Goal: Information Seeking & Learning: Check status

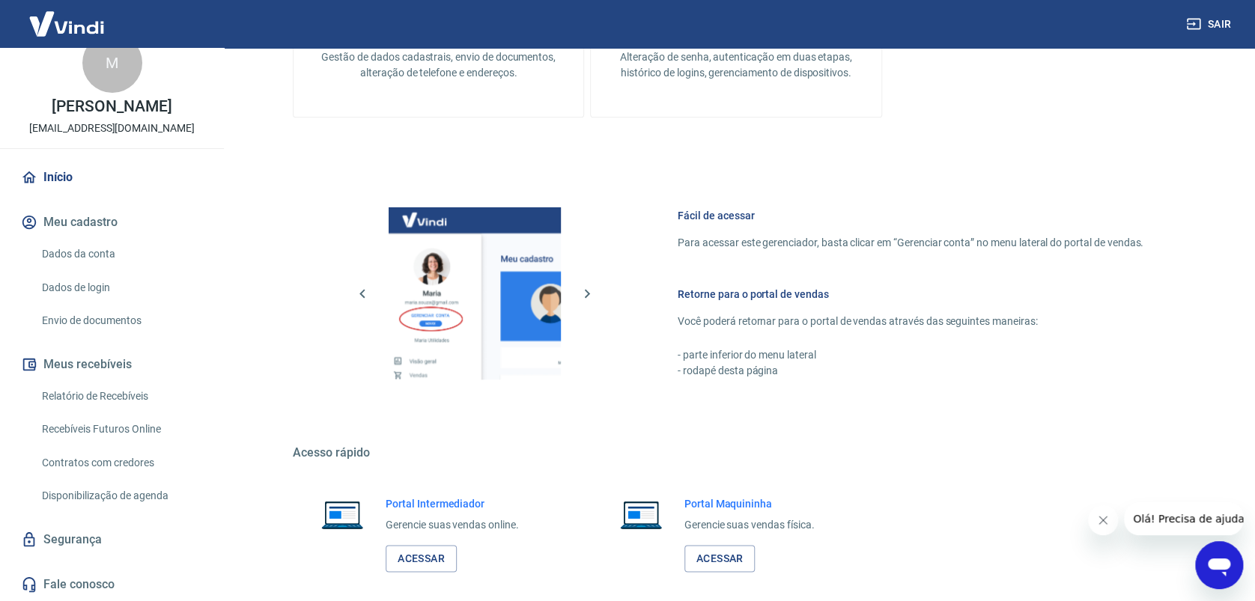
scroll to position [862, 0]
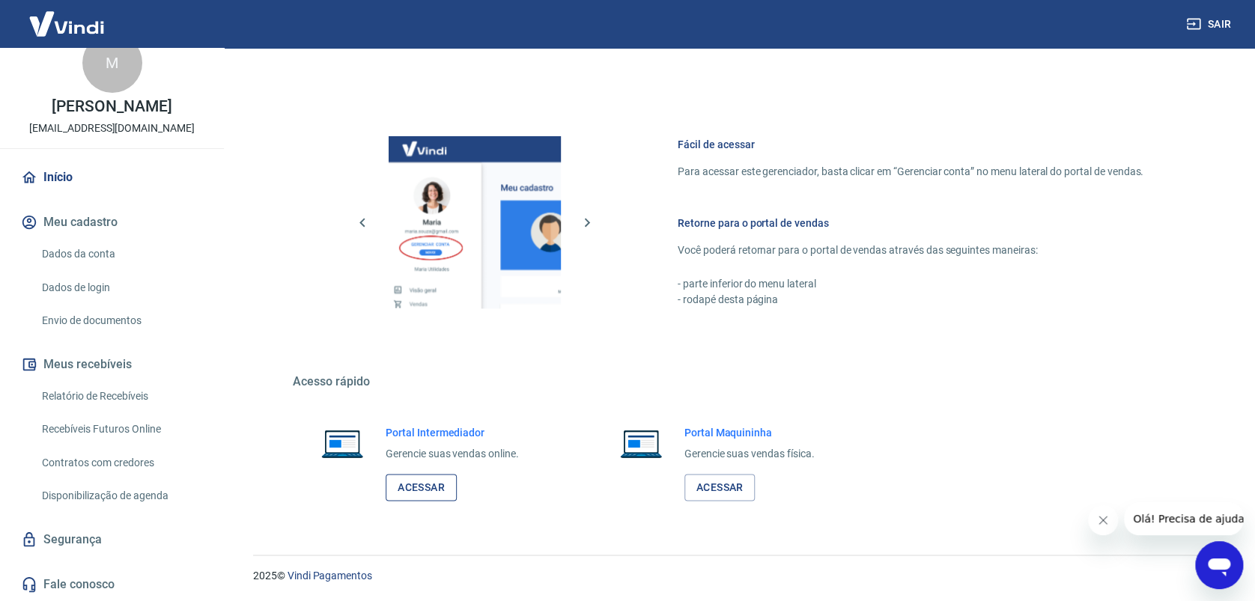
click at [439, 491] on link "Acessar" at bounding box center [421, 488] width 71 height 28
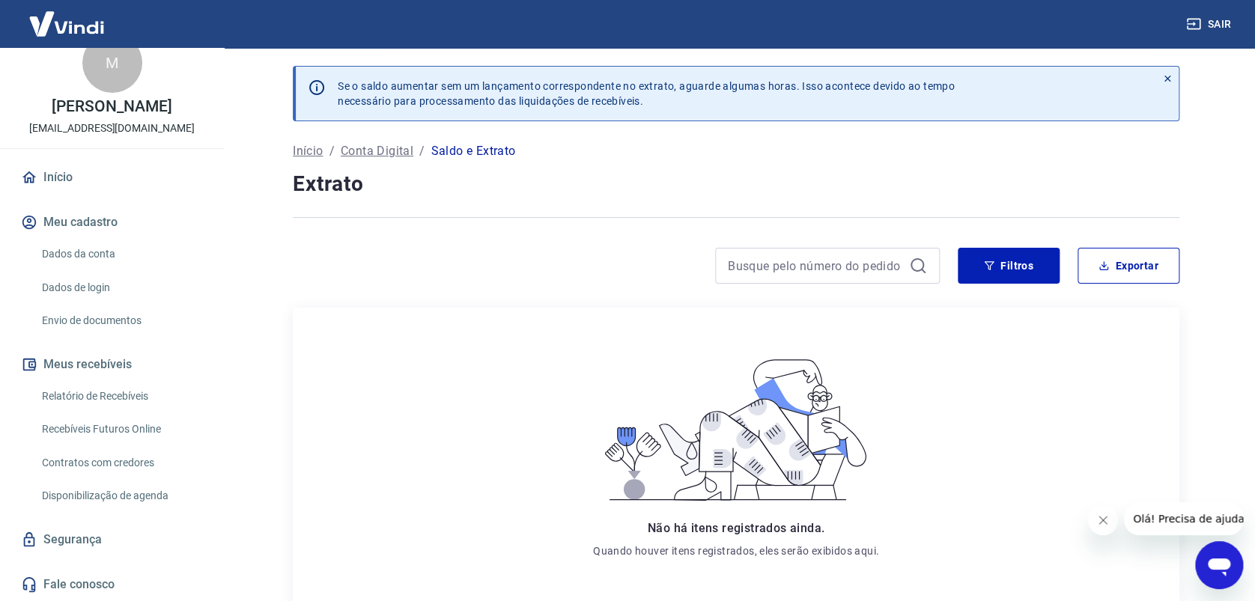
click at [1227, 22] on button "Sair" at bounding box center [1210, 24] width 54 height 28
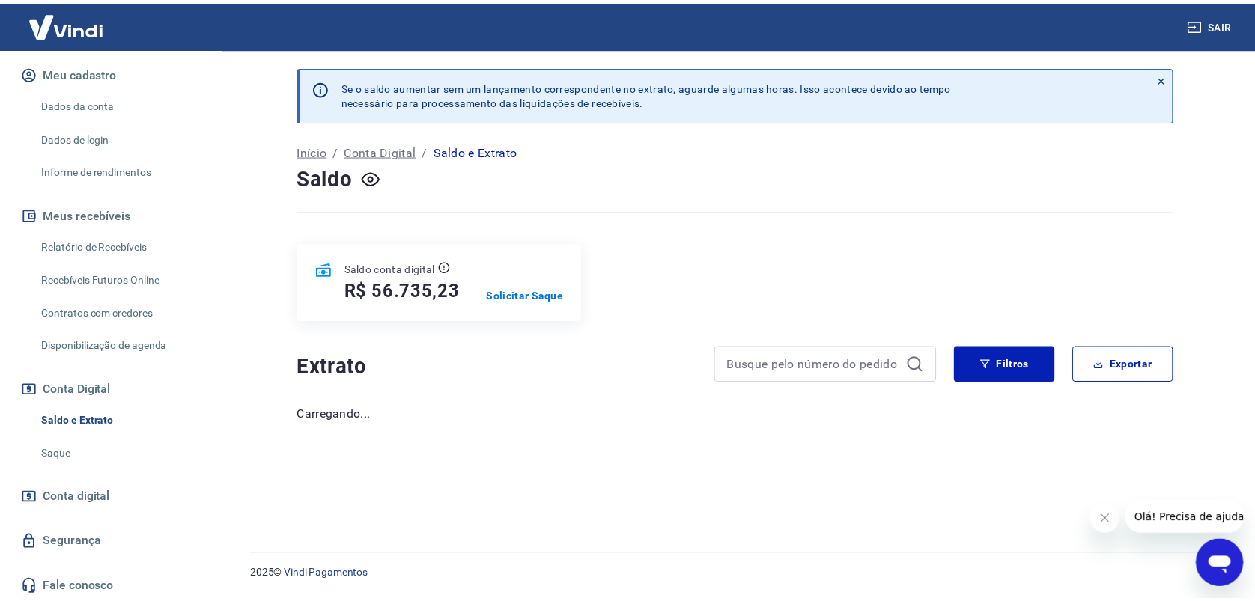
scroll to position [180, 0]
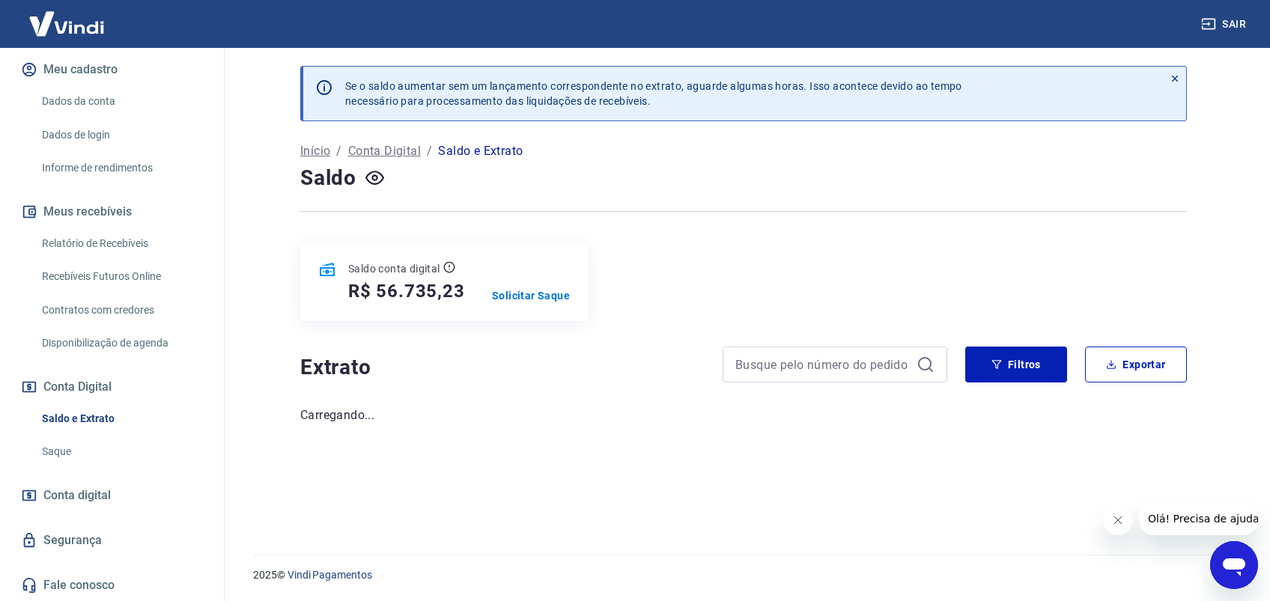
click at [95, 413] on link "Saldo e Extrato" at bounding box center [121, 418] width 170 height 31
drag, startPoint x: 374, startPoint y: 290, endPoint x: 463, endPoint y: 285, distance: 89.2
click at [463, 285] on h5 "R$ 56.735,23" at bounding box center [406, 291] width 117 height 24
copy h5 "56.735,23"
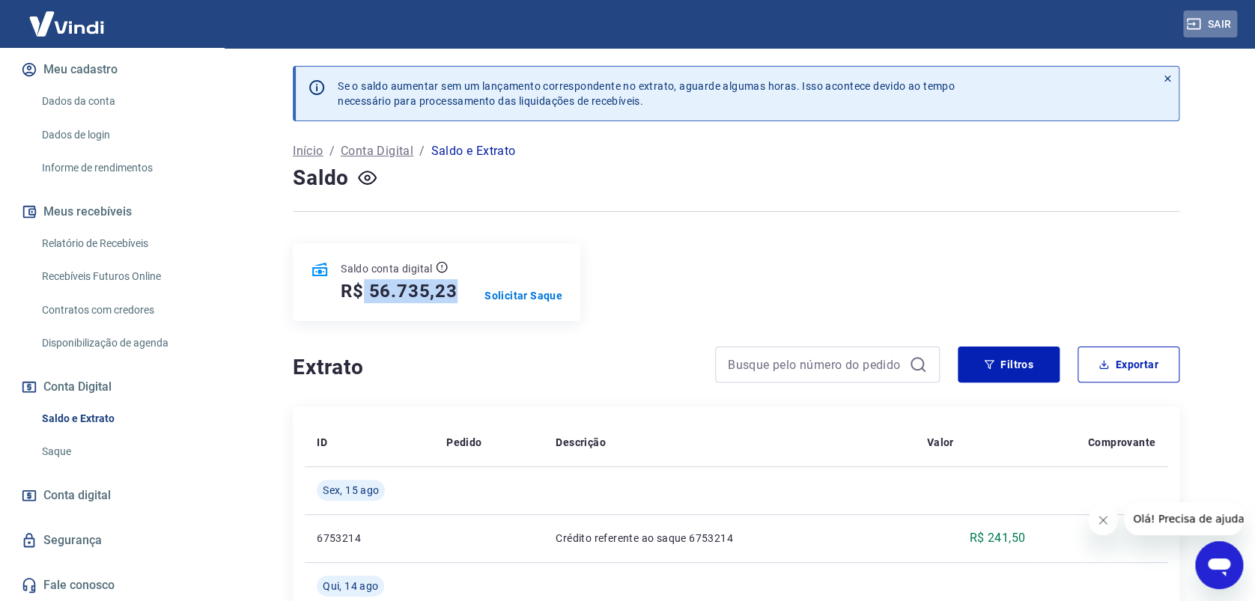
click at [1228, 18] on button "Sair" at bounding box center [1210, 24] width 54 height 28
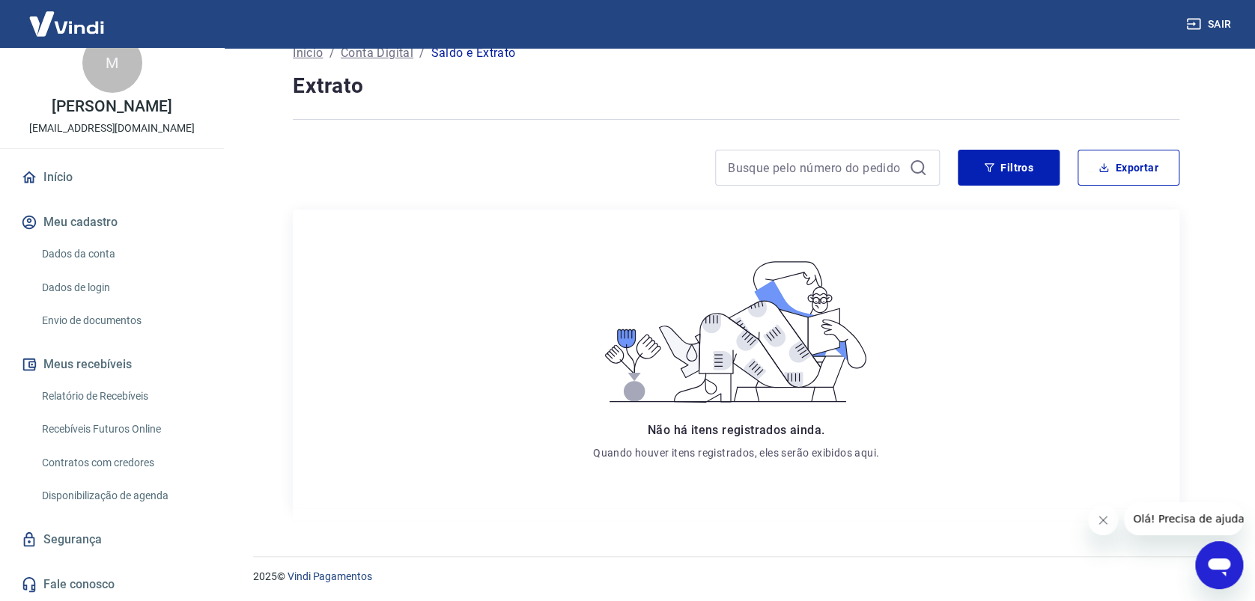
scroll to position [100, 0]
click at [54, 165] on link "Início" at bounding box center [112, 177] width 188 height 33
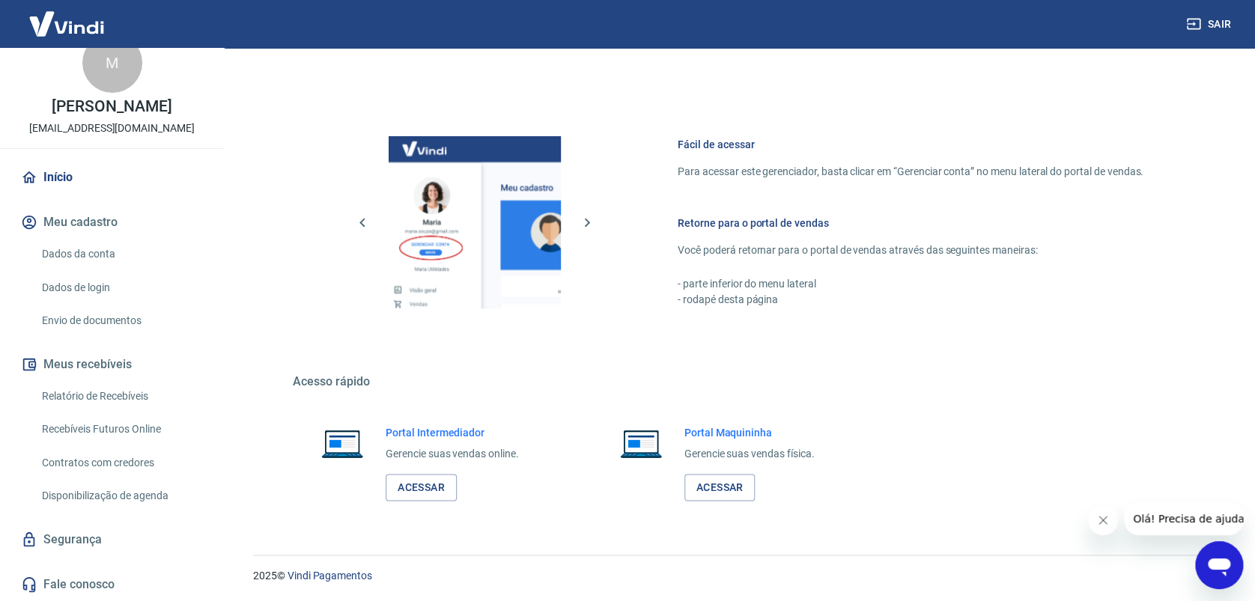
scroll to position [862, 0]
click at [446, 498] on link "Acessar" at bounding box center [421, 488] width 71 height 28
